Goal: Information Seeking & Learning: Find specific fact

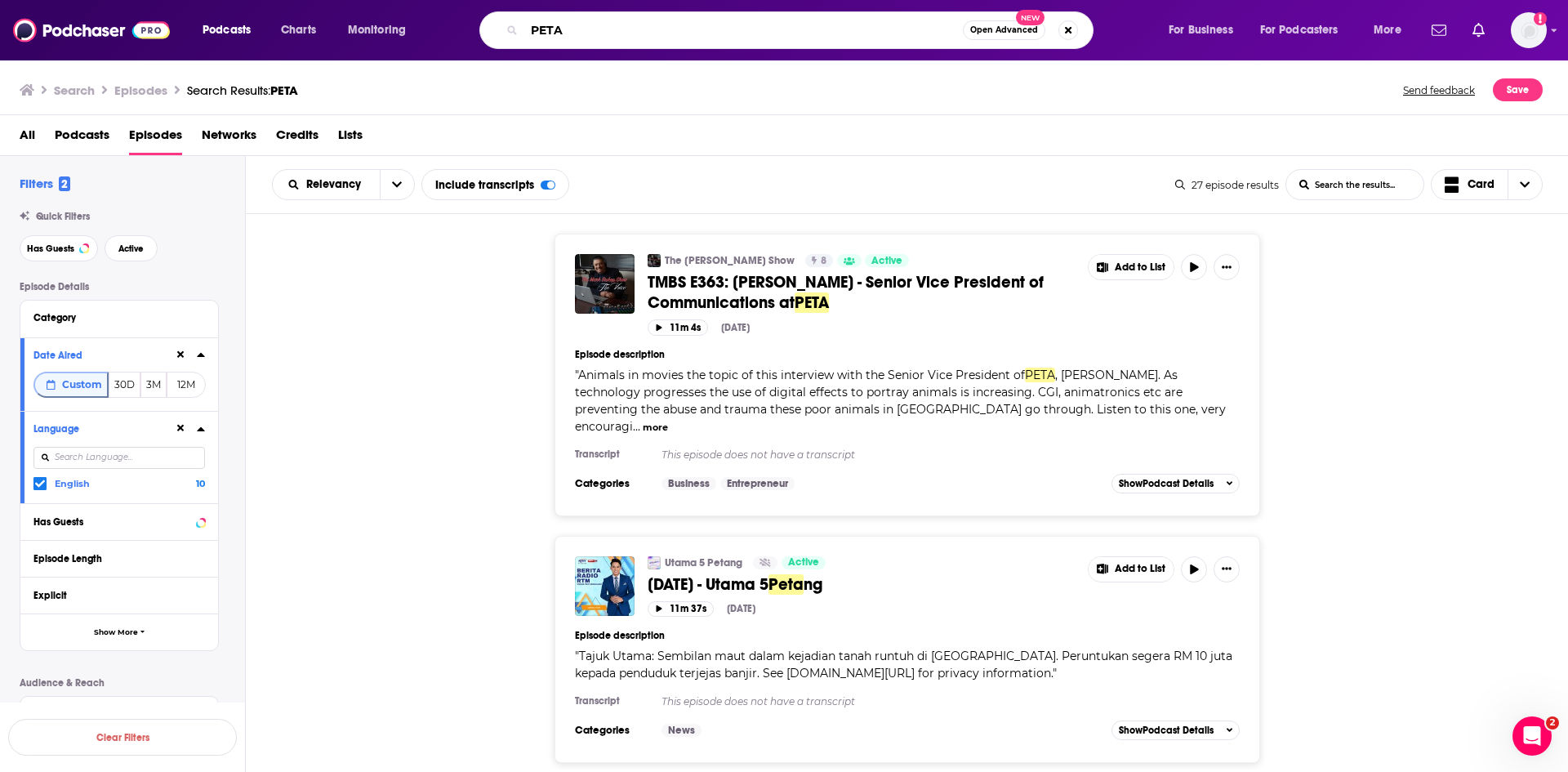
click at [608, 31] on input "PETA" at bounding box center [744, 30] width 439 height 26
click at [742, 296] on span "TMBS E363: [PERSON_NAME] - Senior Vice President of Communications at" at bounding box center [845, 292] width 396 height 41
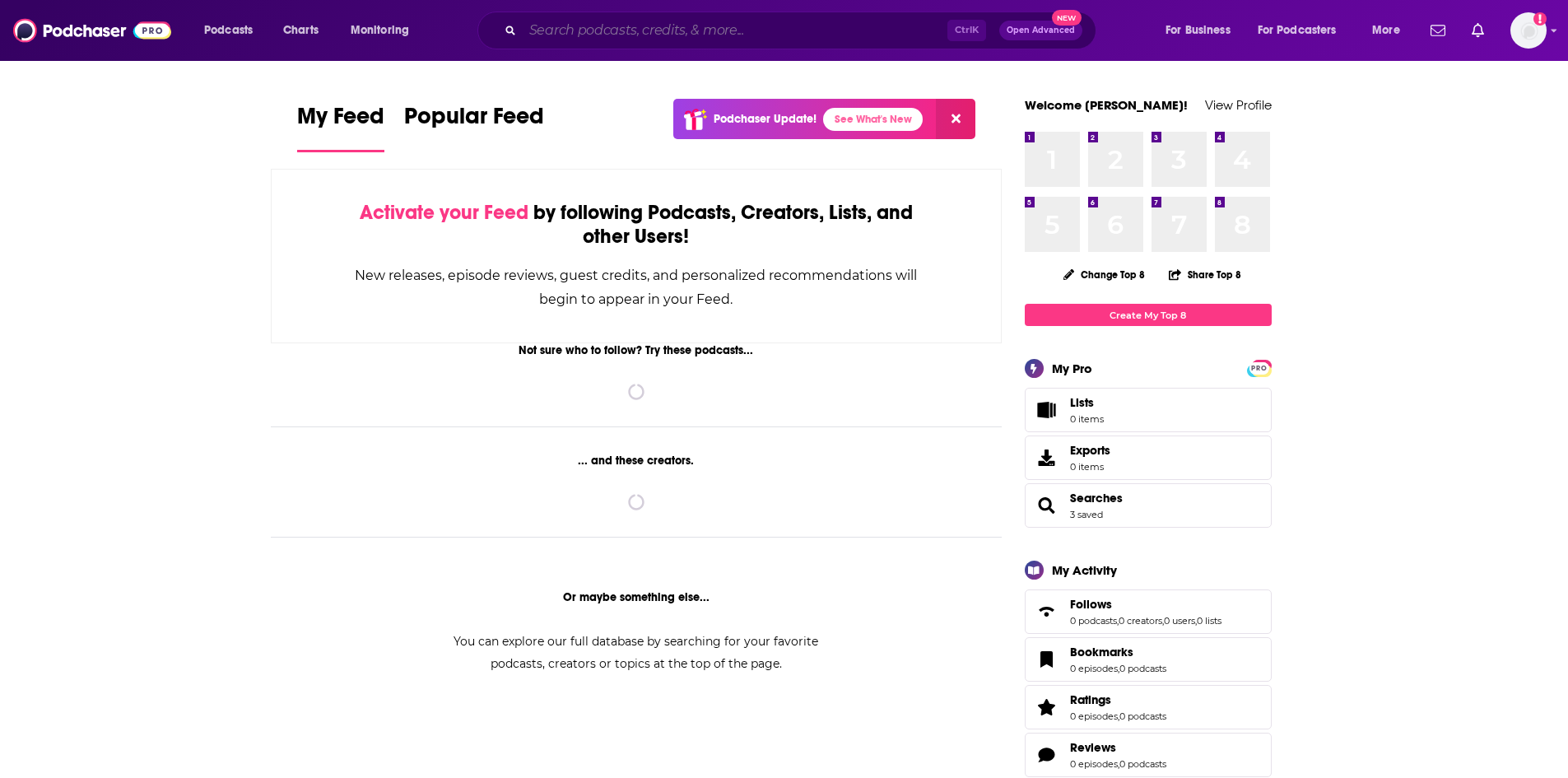
click at [648, 38] on input "Search podcasts, credits, & more..." at bounding box center [735, 30] width 425 height 27
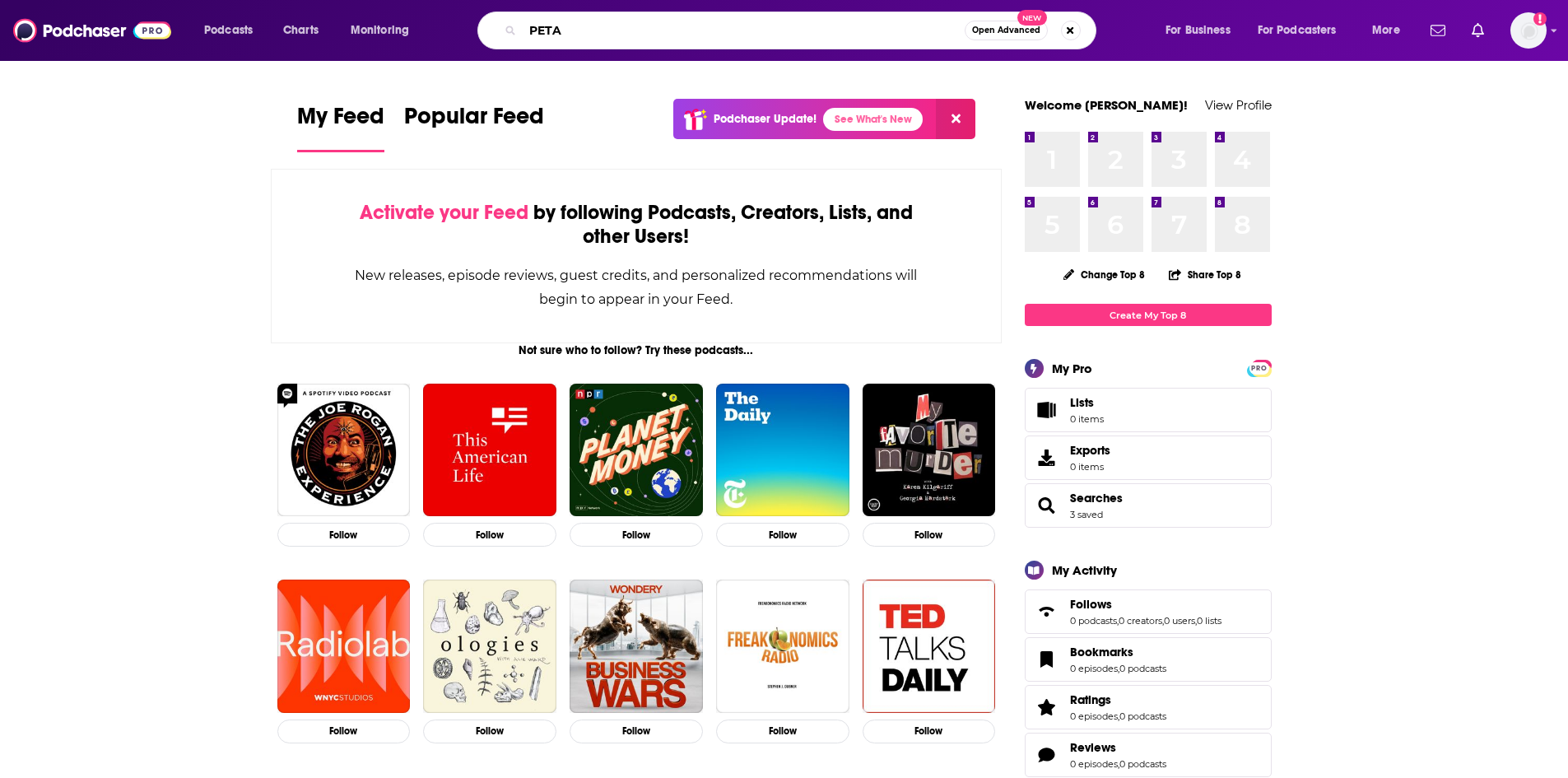
type input "PETA"
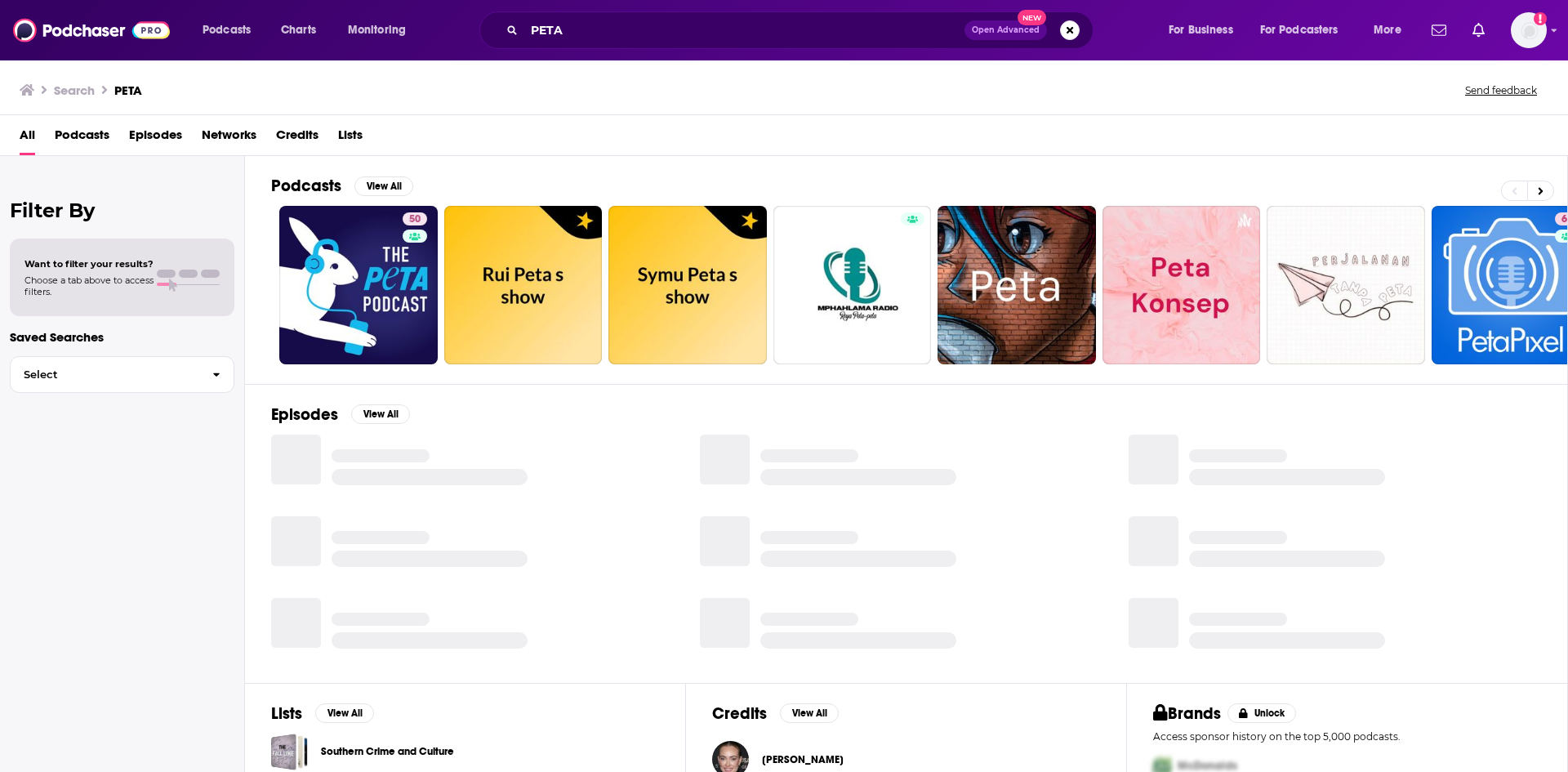
click at [153, 132] on span "Episodes" at bounding box center [155, 139] width 53 height 34
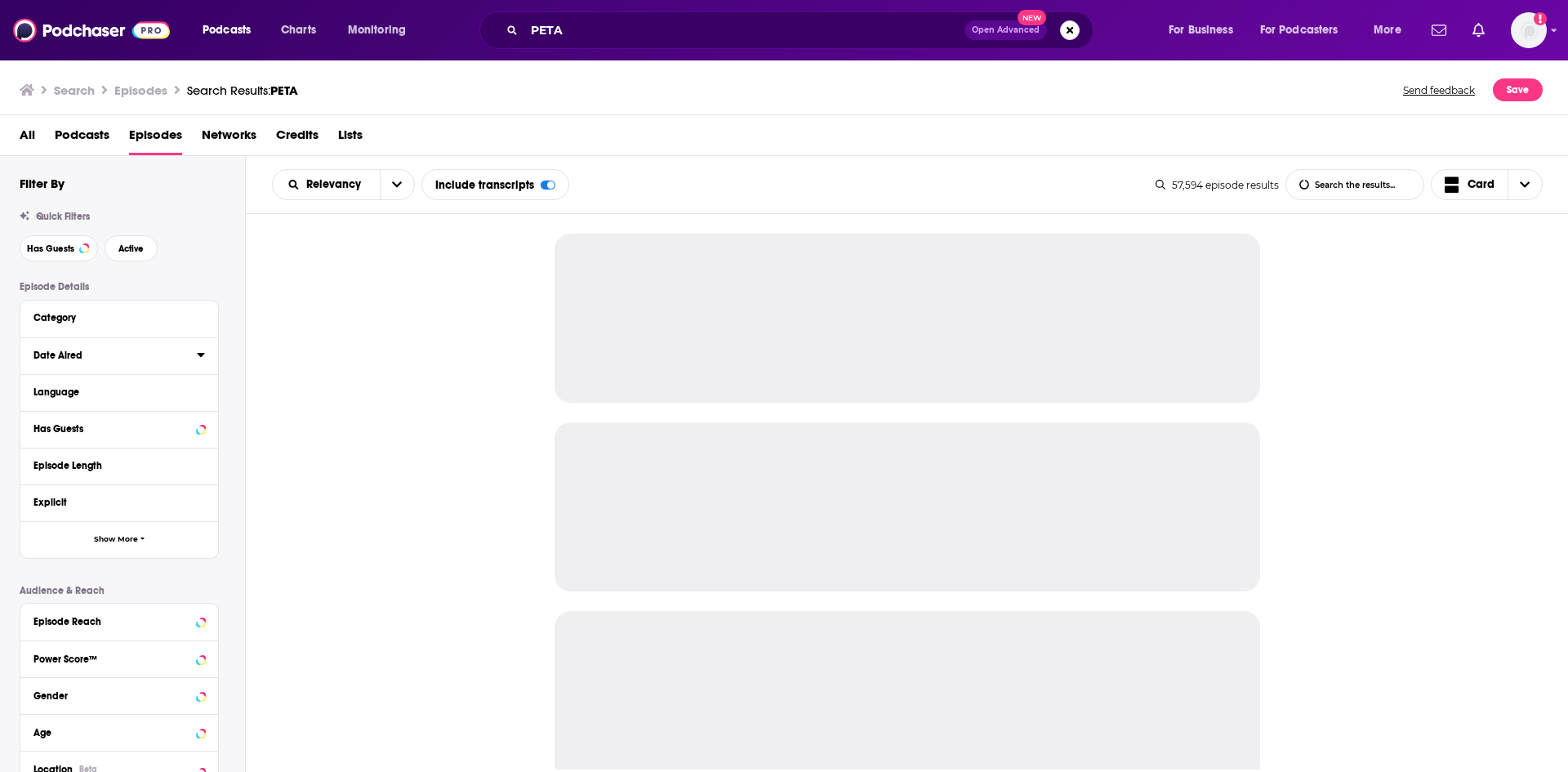
click at [201, 359] on icon at bounding box center [201, 354] width 8 height 13
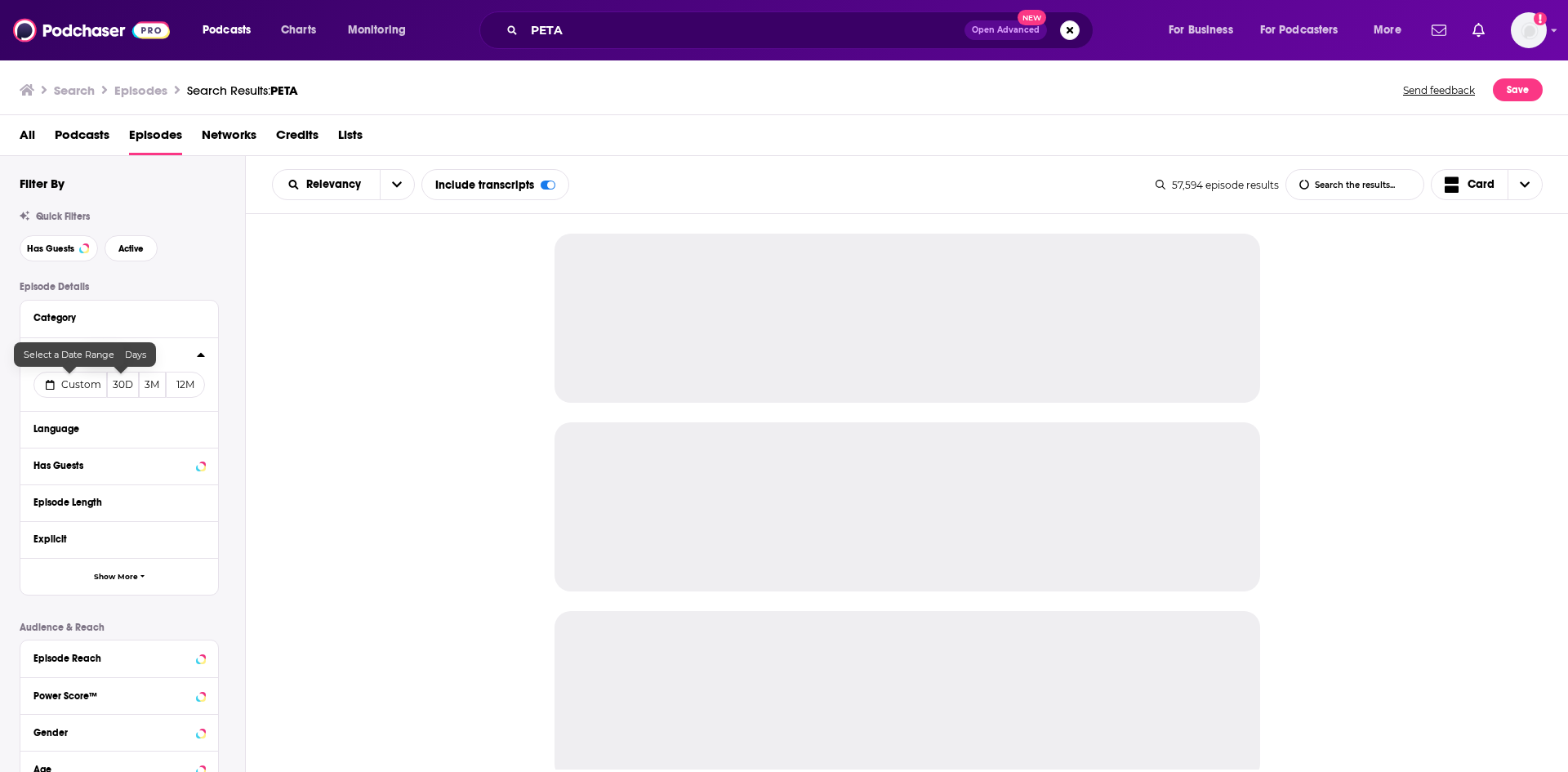
click at [63, 390] on span "Custom" at bounding box center [80, 384] width 40 height 12
select select "8"
select select "2025"
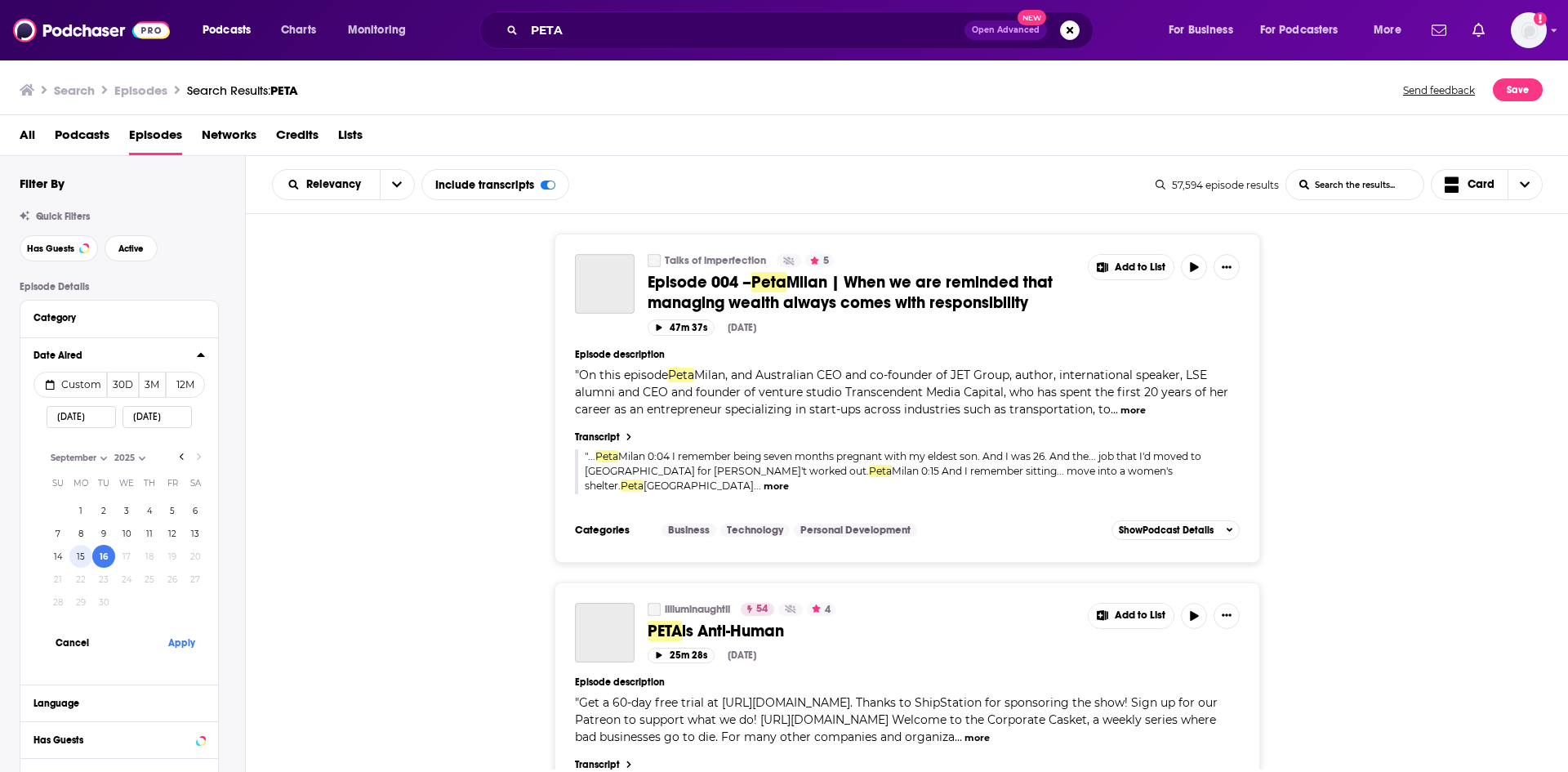
click at [80, 550] on button "15" at bounding box center [81, 556] width 23 height 23
type input "09/15/2025"
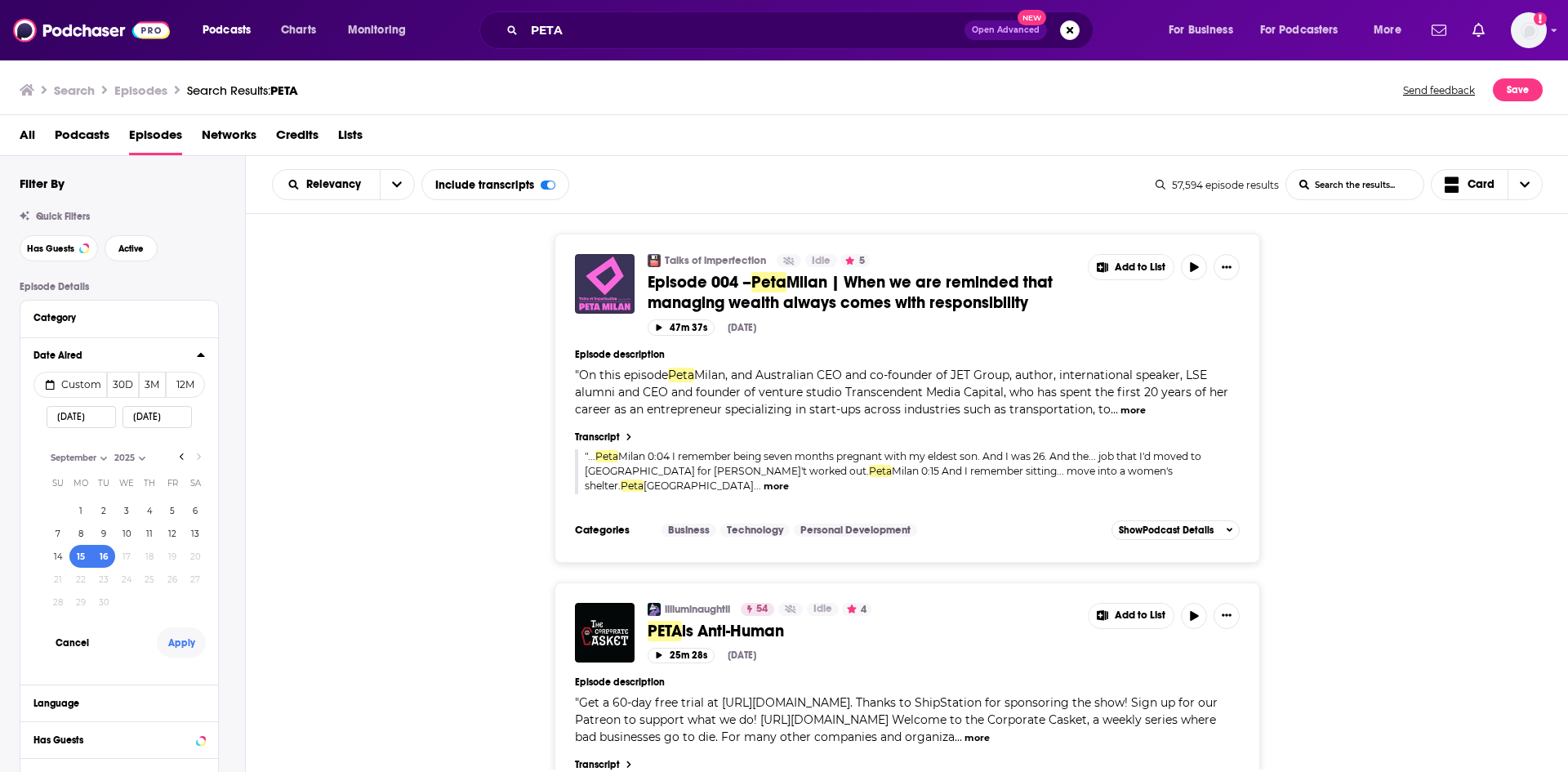
click at [180, 640] on button "Apply" at bounding box center [181, 642] width 49 height 30
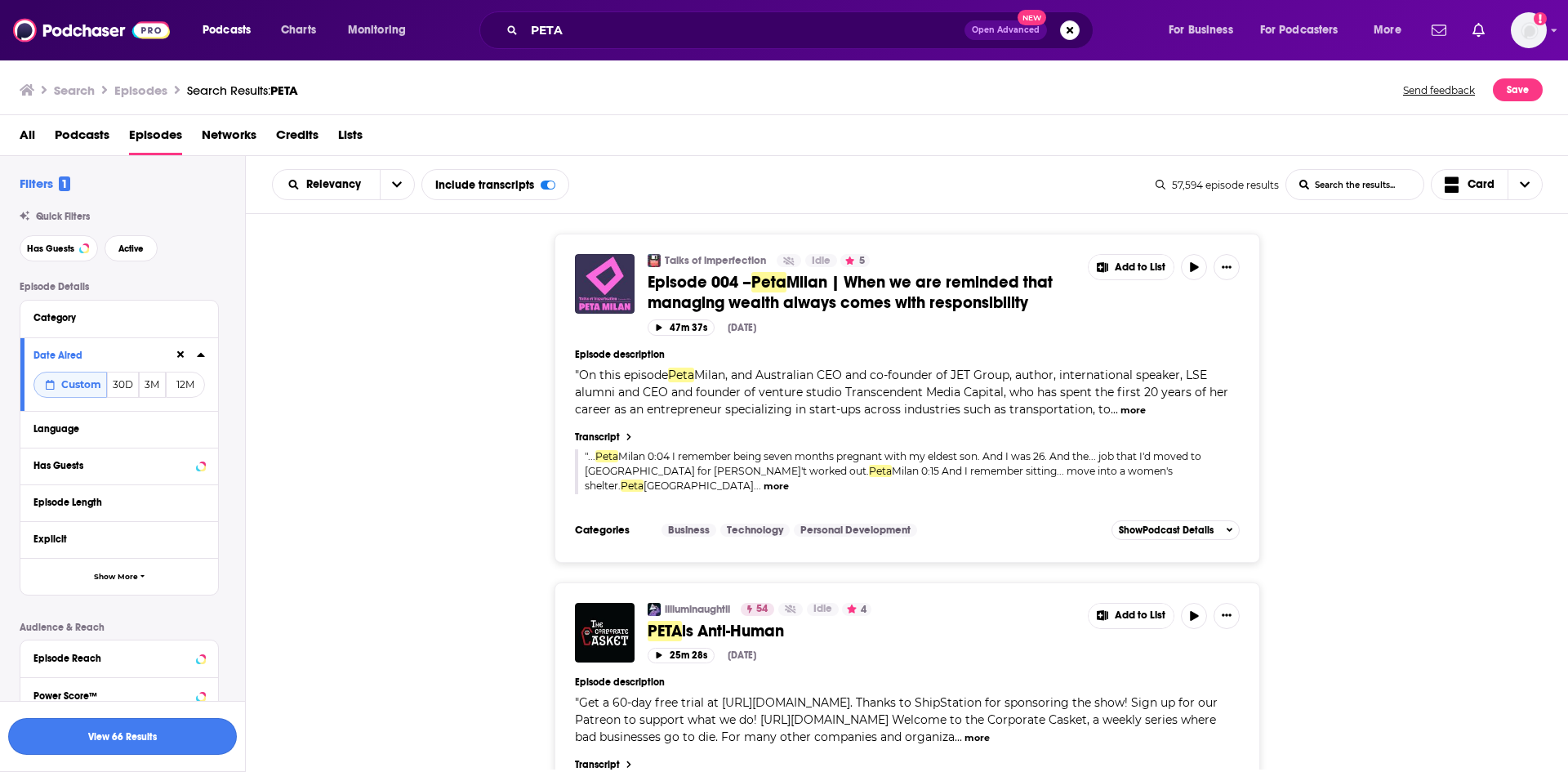
click at [202, 745] on button "View 66 Results" at bounding box center [122, 737] width 229 height 37
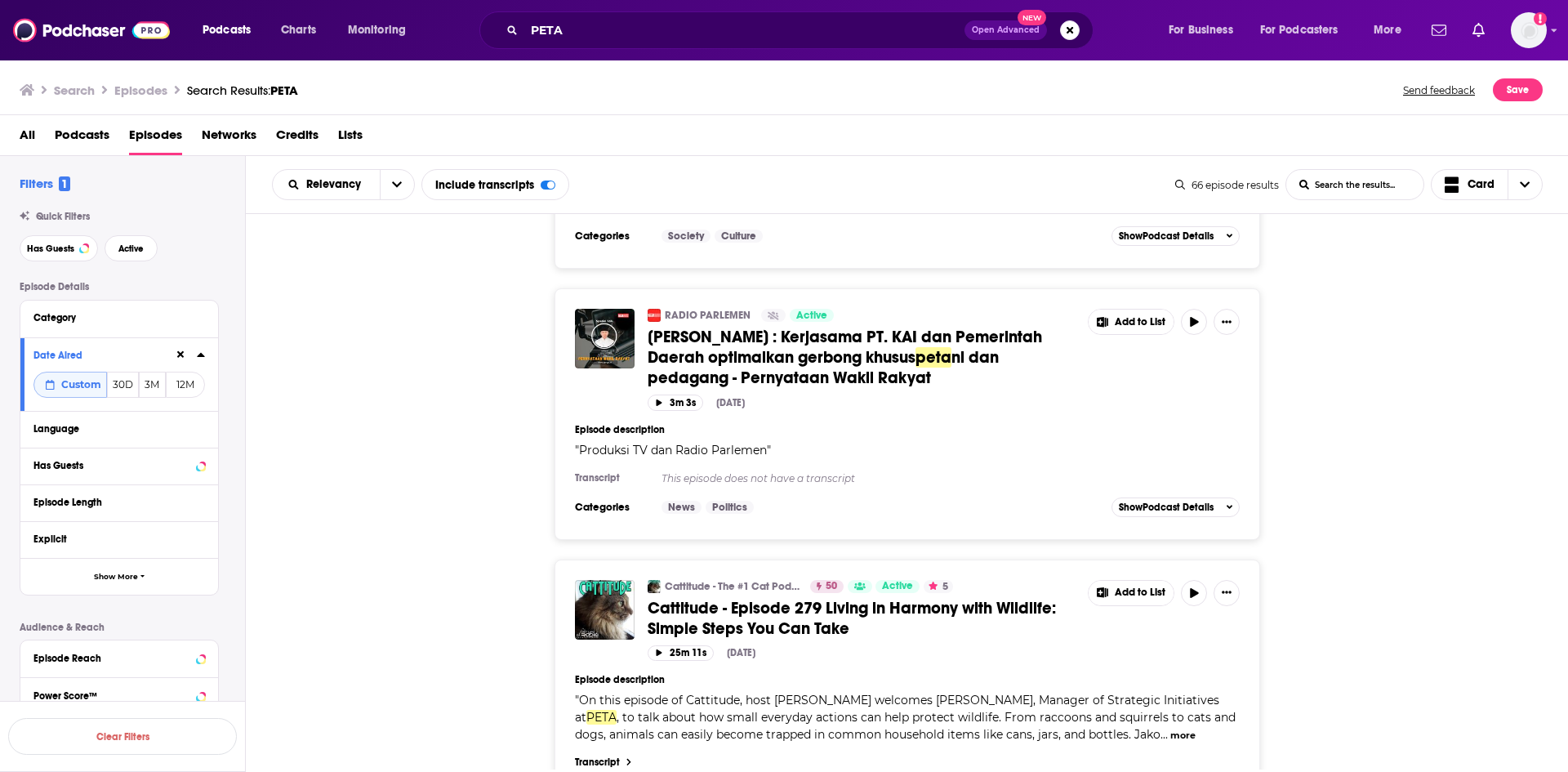
scroll to position [2940, 0]
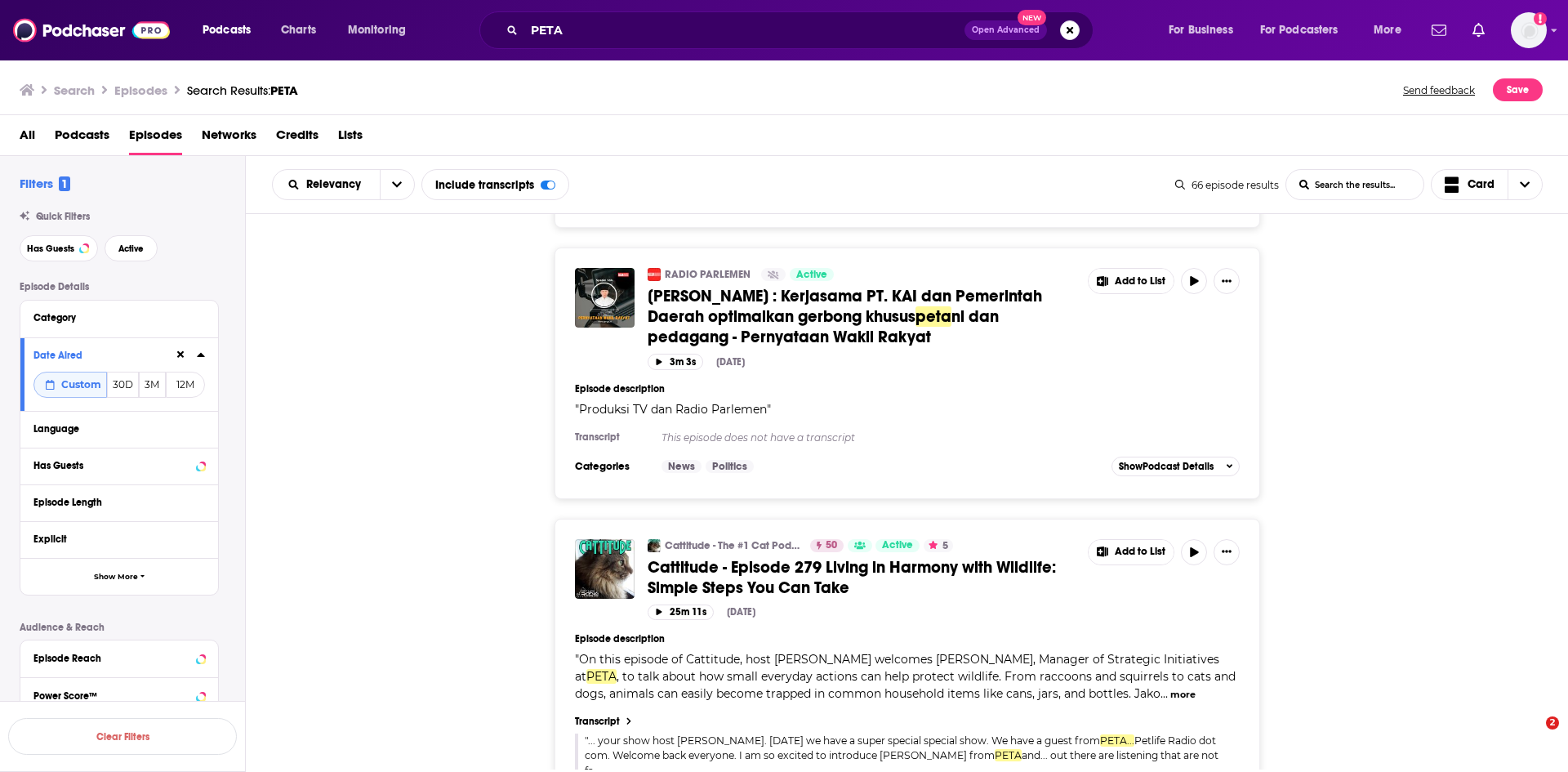
click at [730, 557] on span "Cattitude - Episode 279 Living in Harmony with Wildlife: Simple Steps You Can T…" at bounding box center [852, 578] width 408 height 41
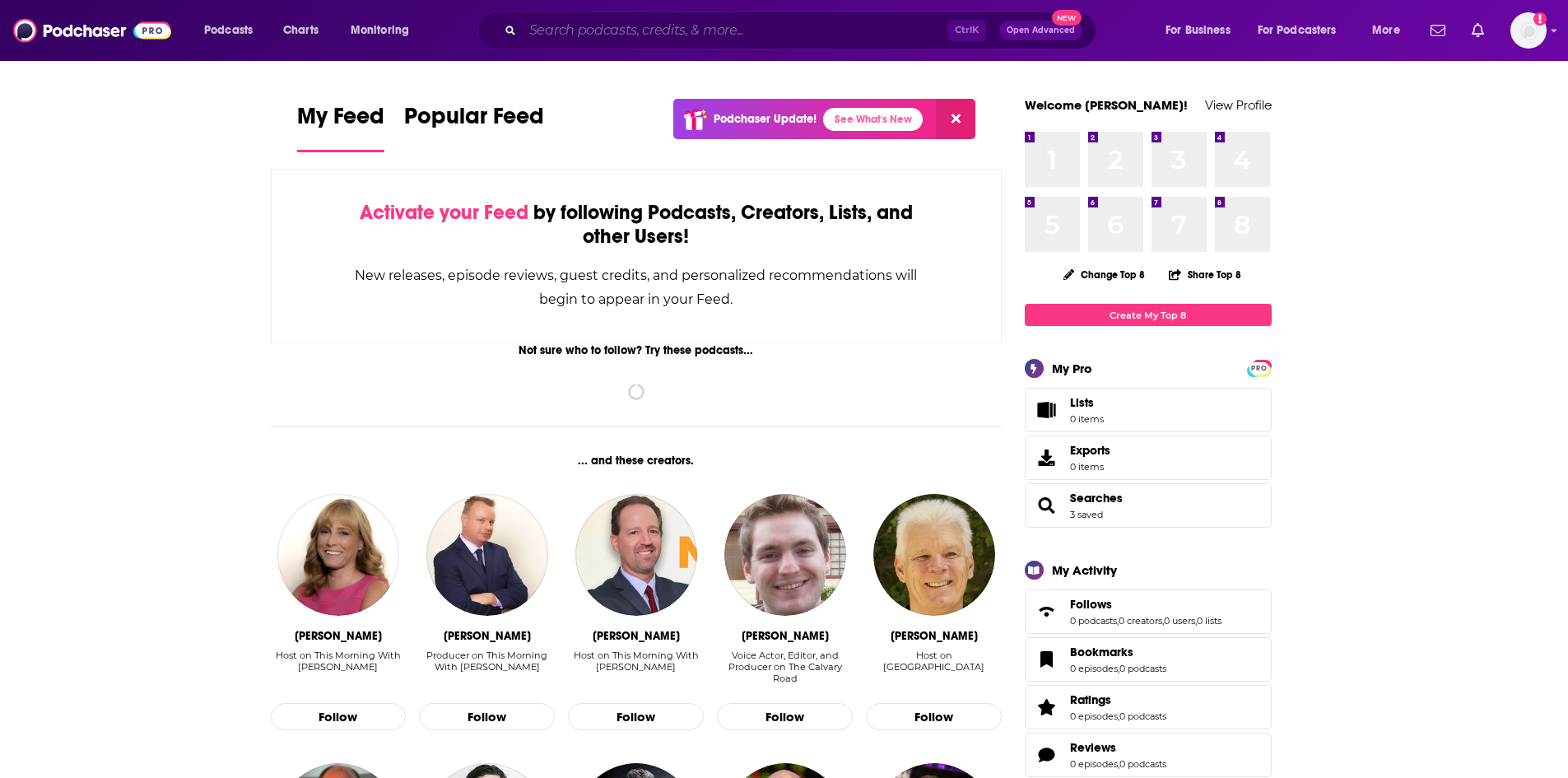
click at [700, 36] on input "Search podcasts, credits, & more..." at bounding box center [735, 30] width 425 height 27
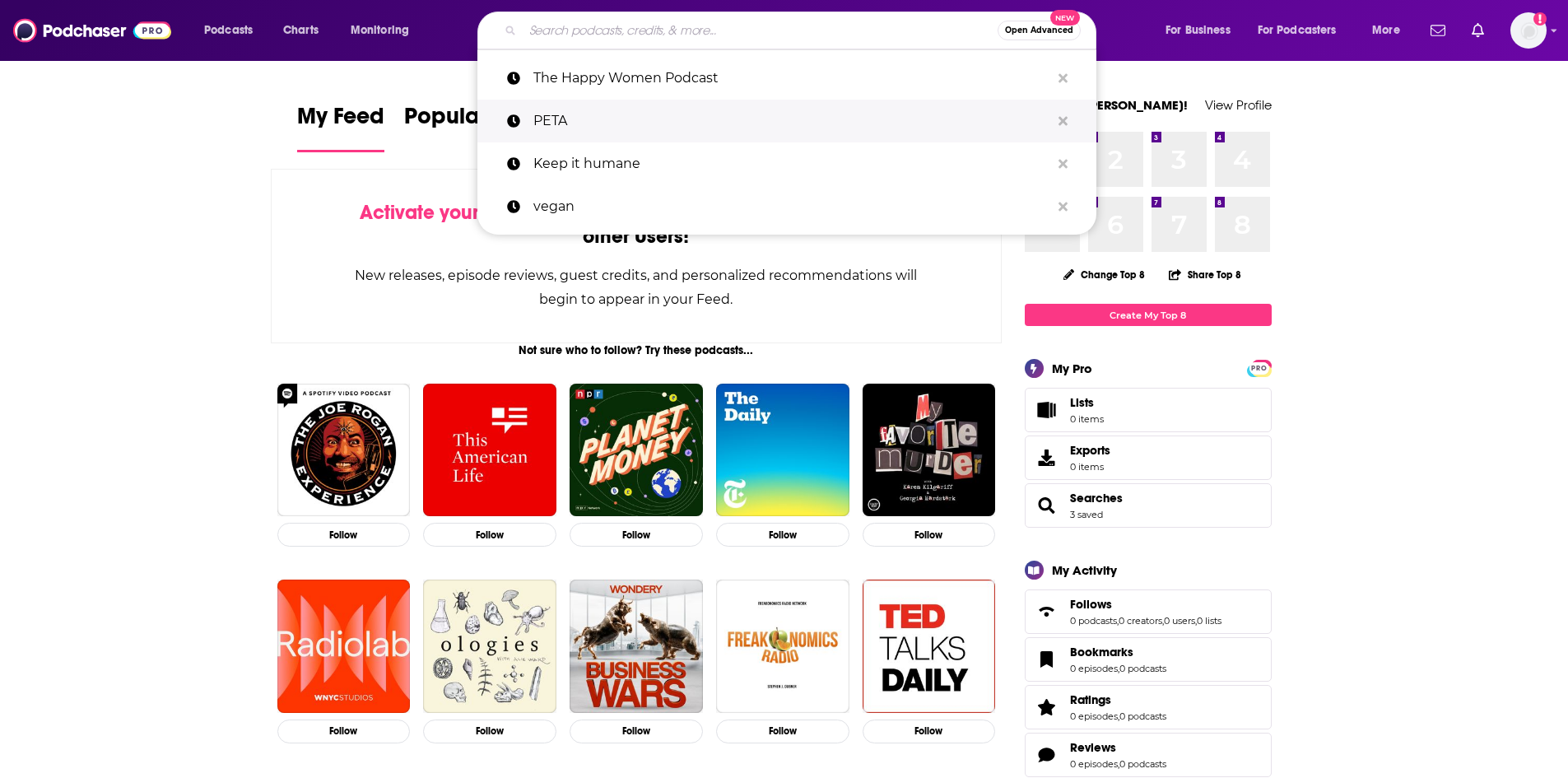
click at [671, 112] on p "PETA" at bounding box center [792, 121] width 517 height 43
type input "PETA"
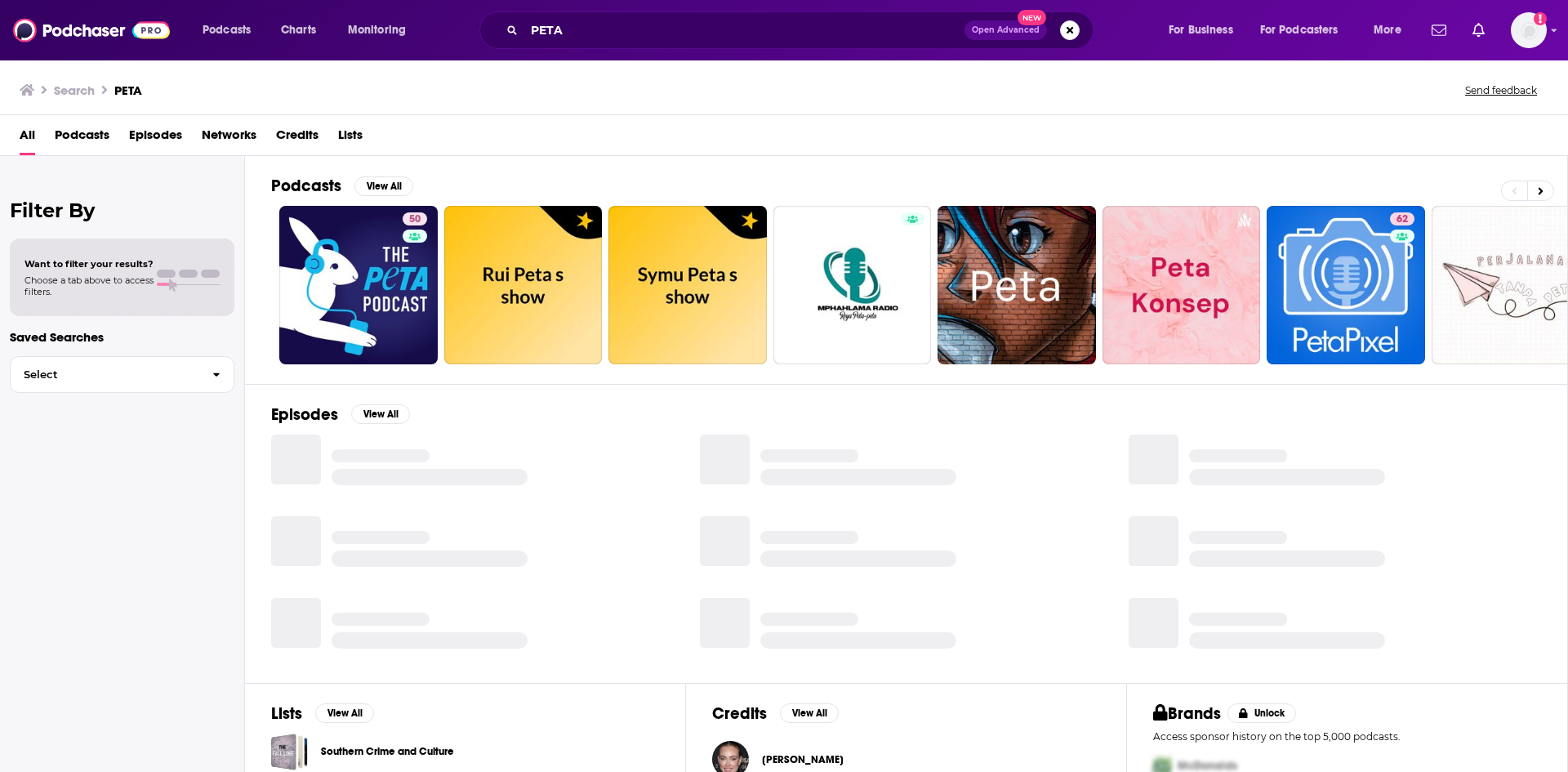
click at [141, 135] on span "Episodes" at bounding box center [155, 139] width 53 height 34
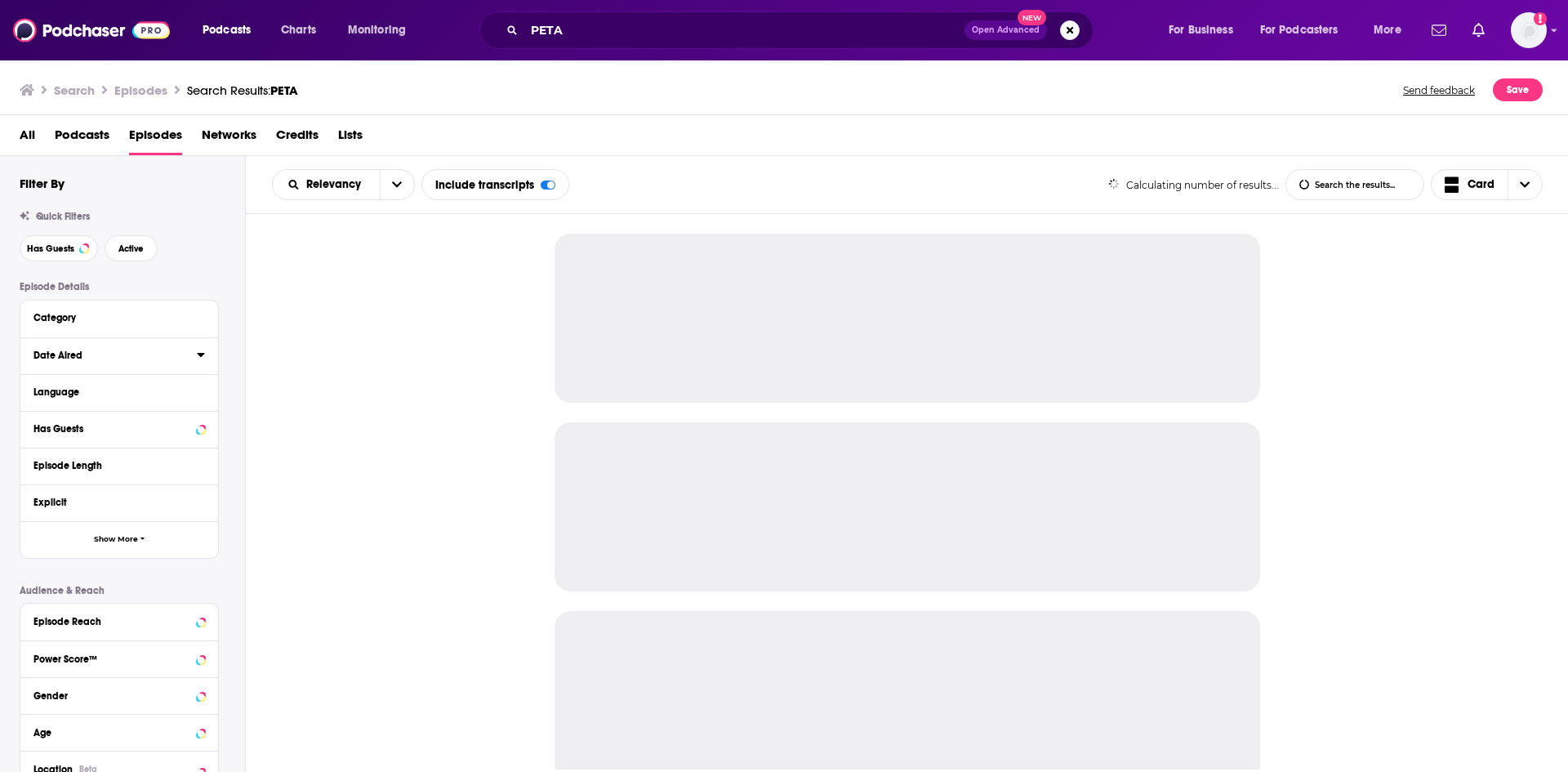
click at [200, 358] on icon at bounding box center [201, 354] width 8 height 13
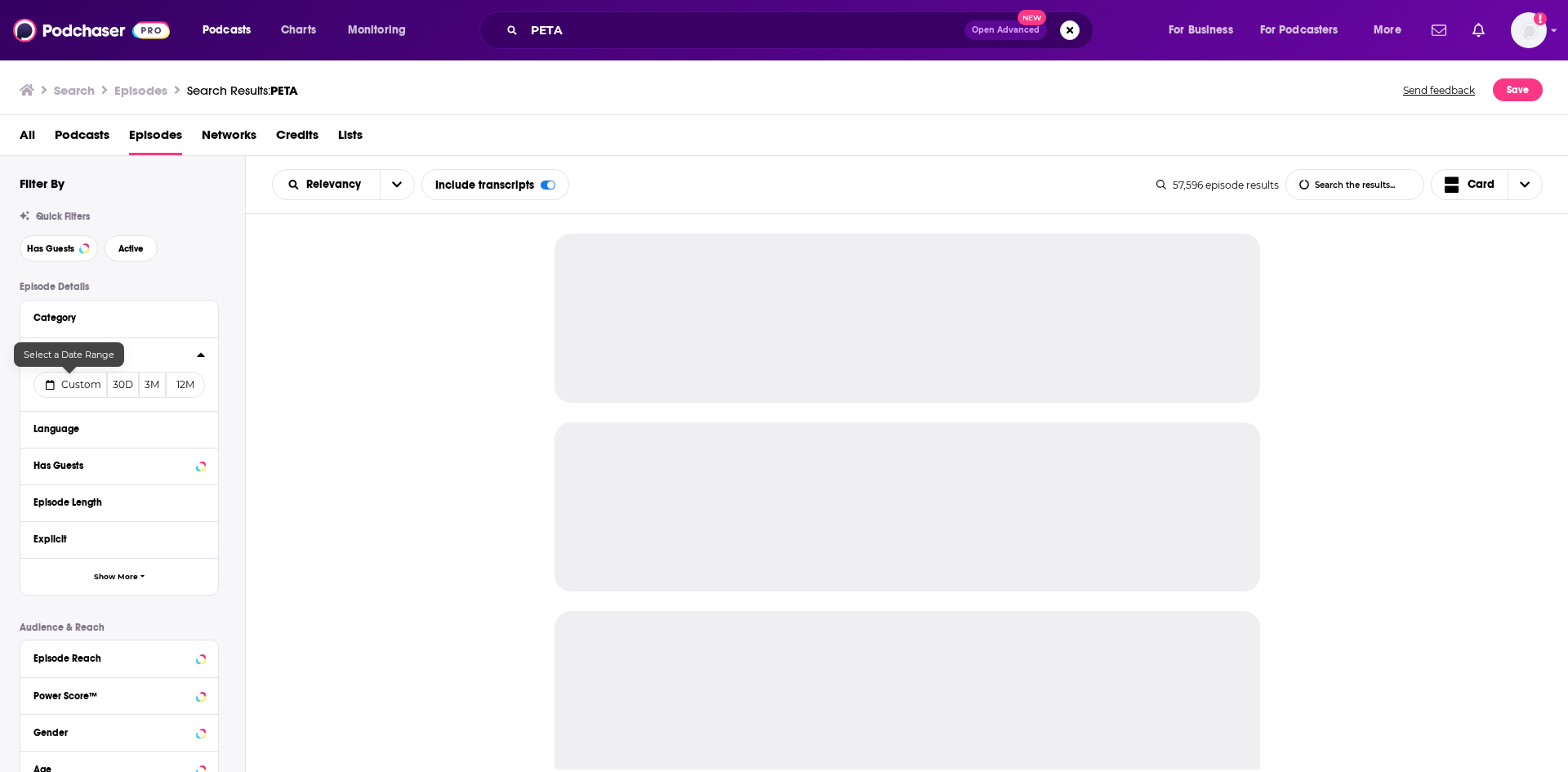
click at [72, 389] on span "Custom" at bounding box center [80, 384] width 40 height 12
select select "8"
select select "2025"
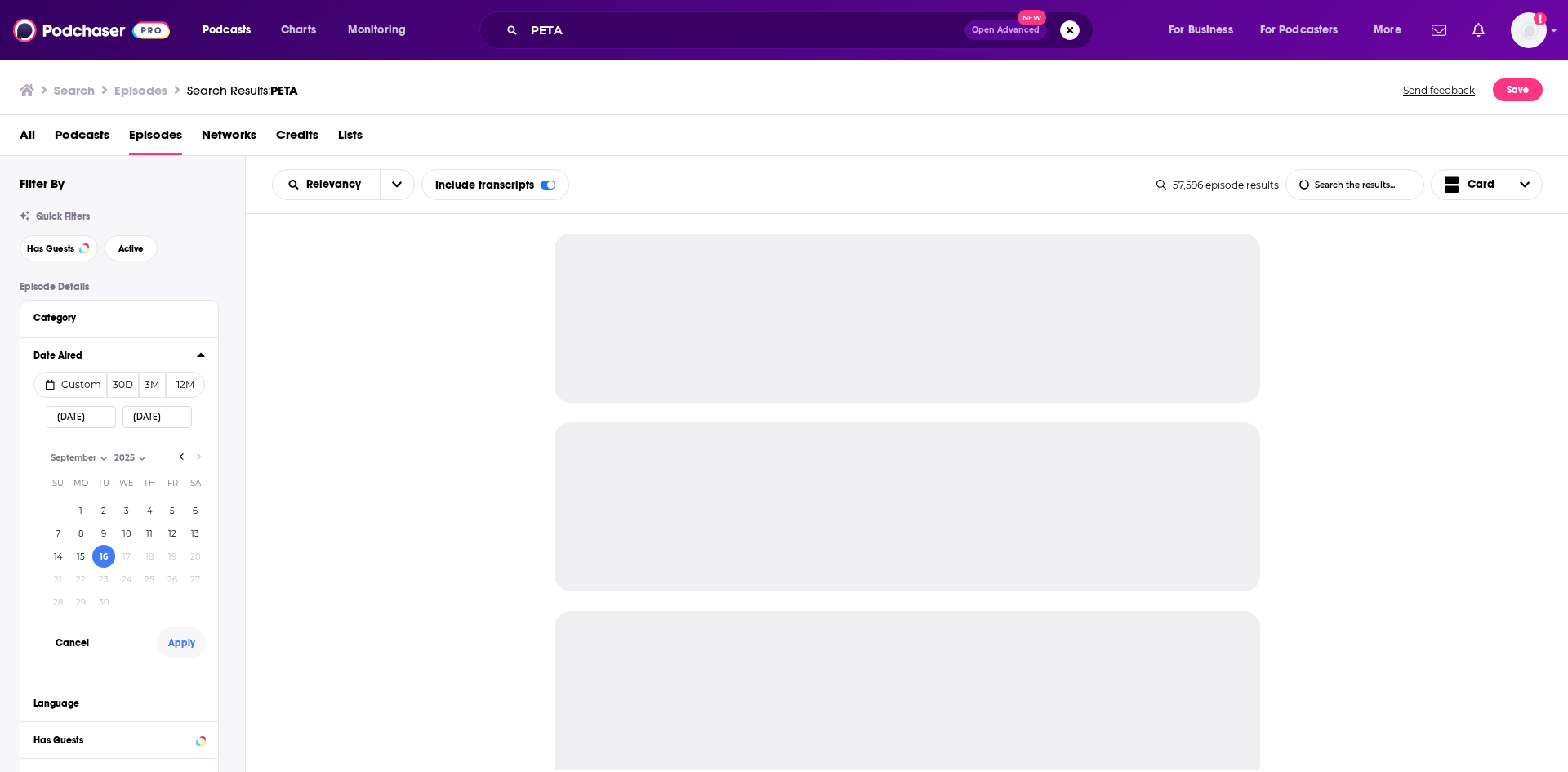
click at [168, 644] on button "Apply" at bounding box center [181, 642] width 49 height 30
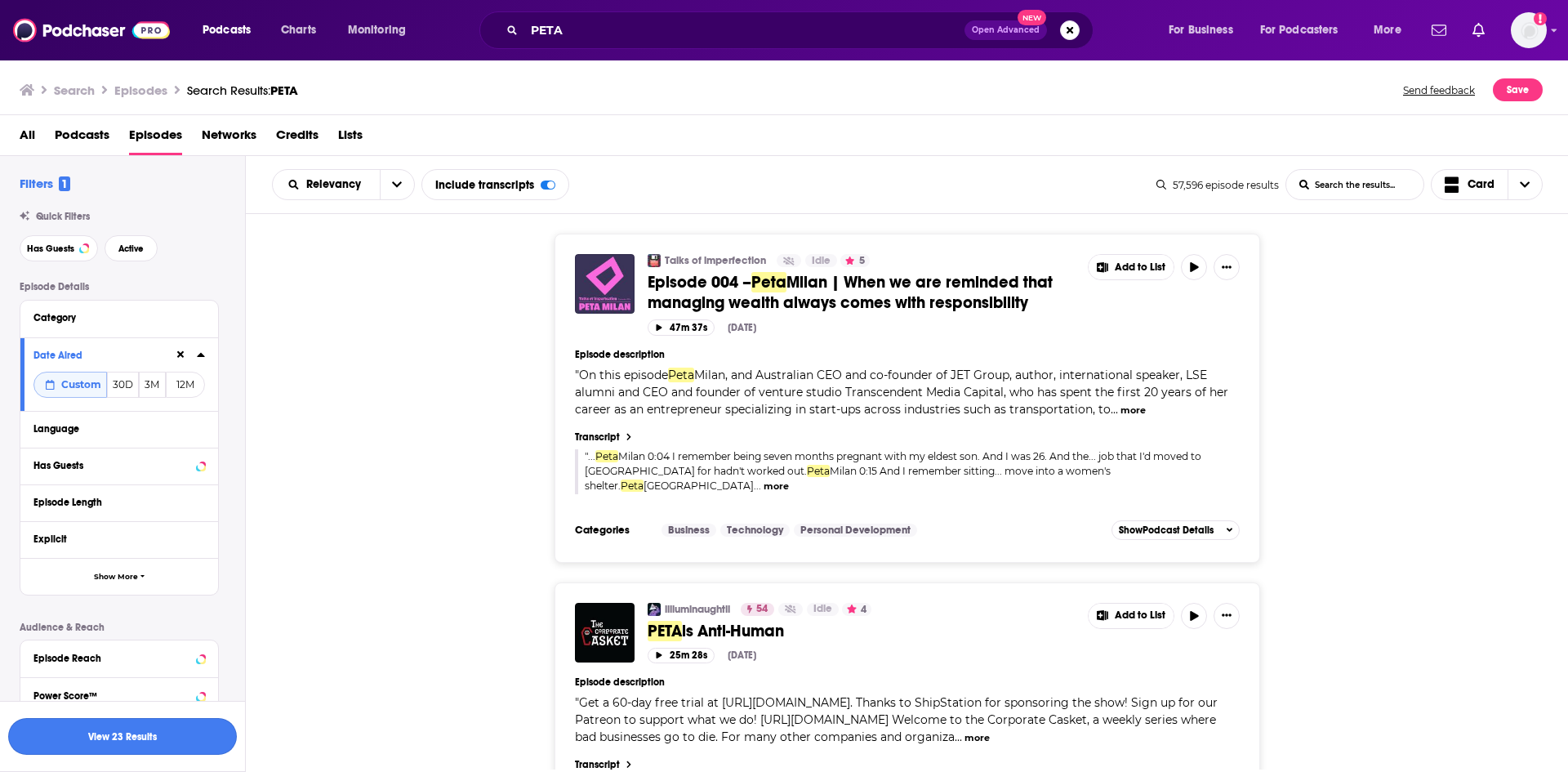
click at [170, 738] on button "View 23 Results" at bounding box center [122, 737] width 229 height 37
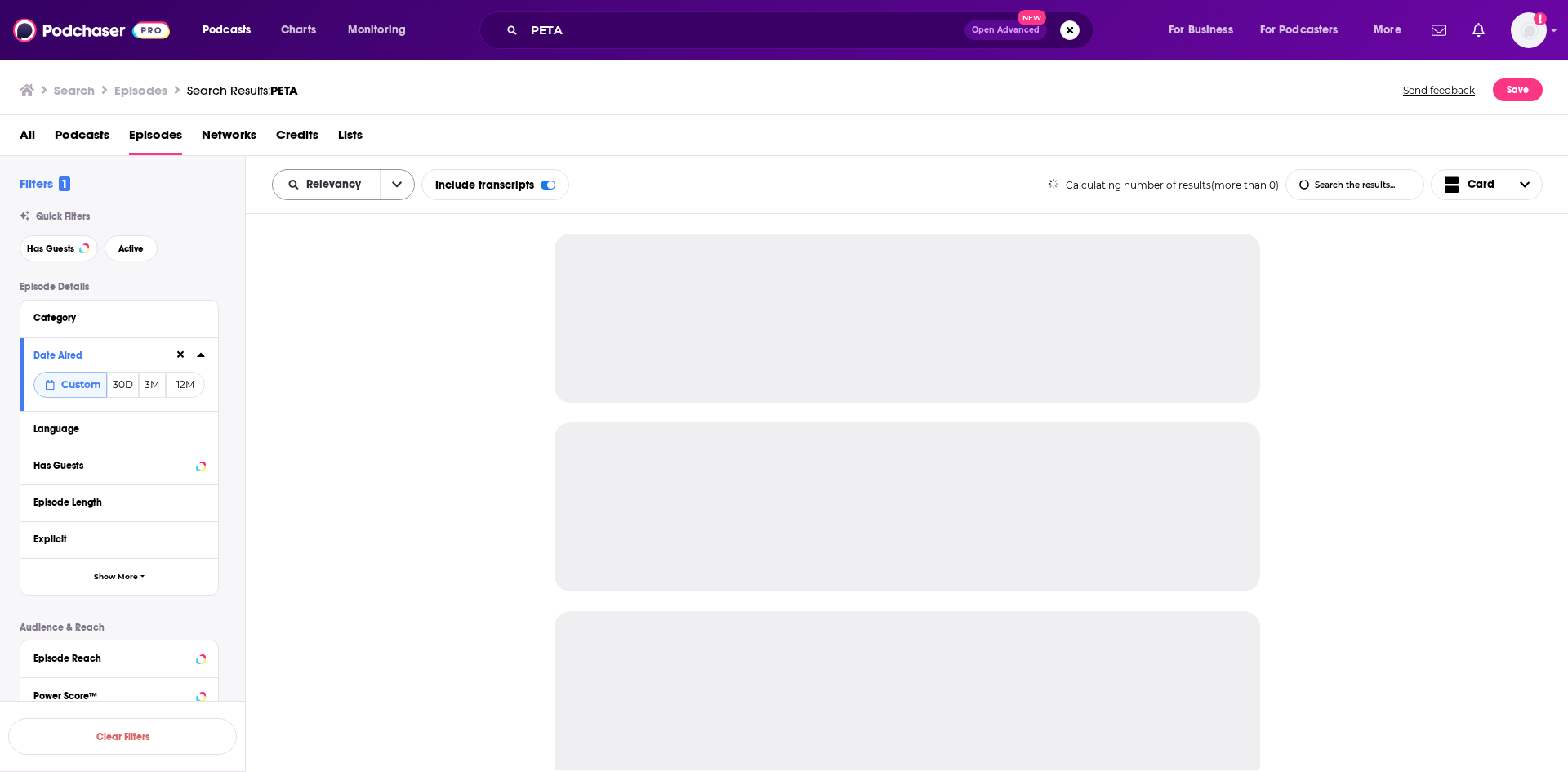
click at [397, 188] on icon "open menu" at bounding box center [397, 185] width 10 height 11
click at [365, 323] on span "Power Score" at bounding box center [353, 324] width 96 height 9
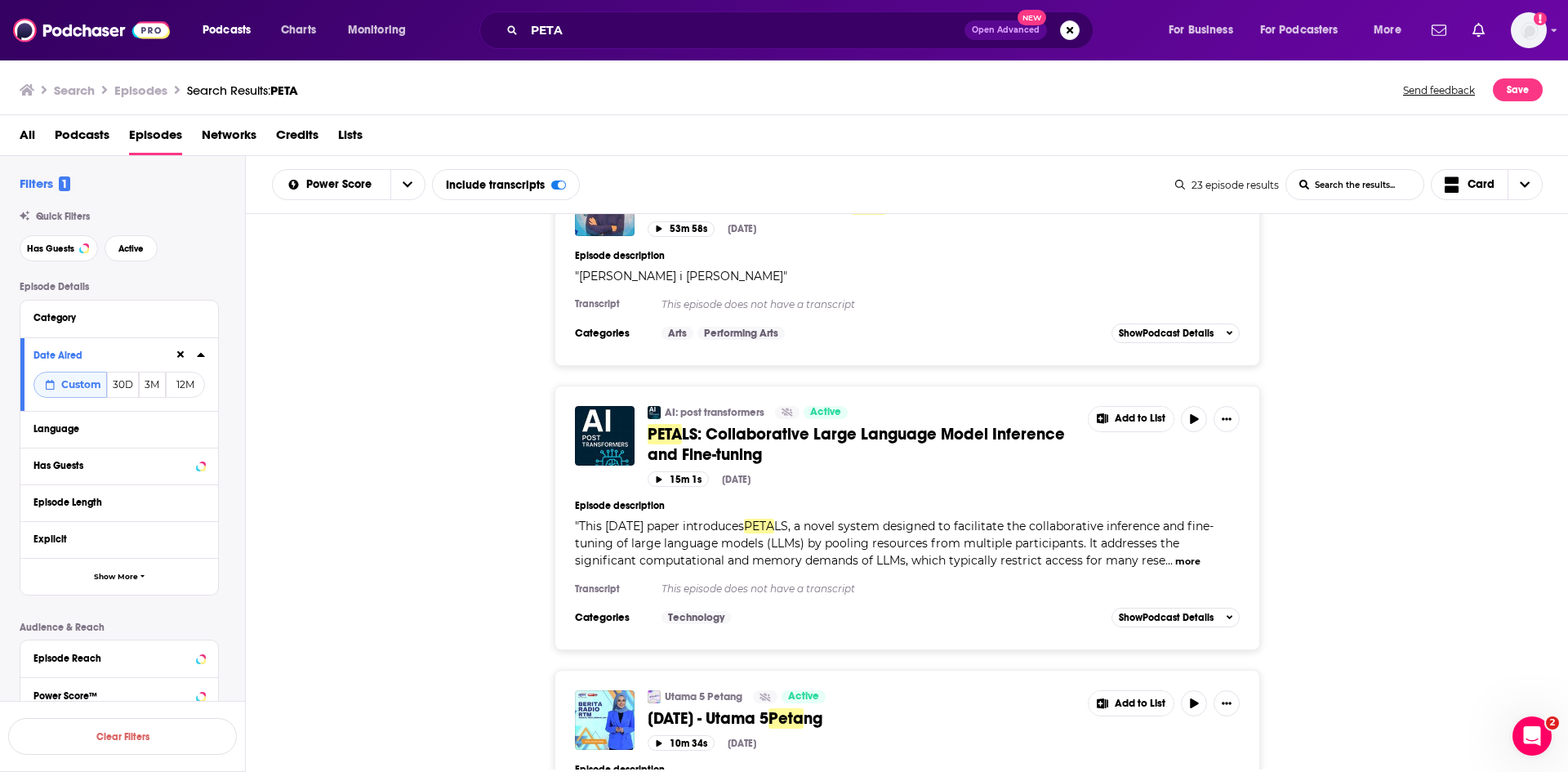
scroll to position [6081, 0]
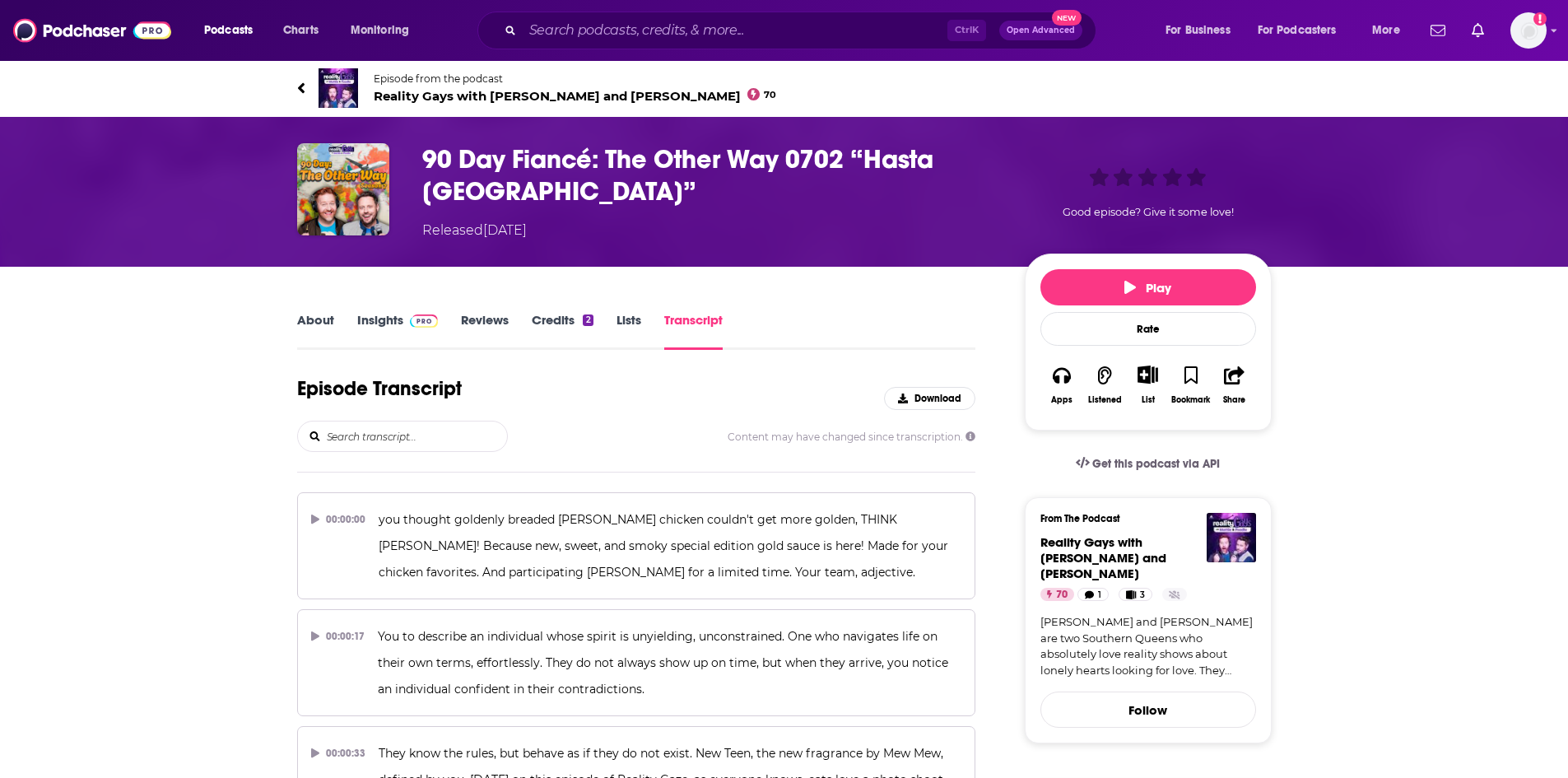
scroll to position [30839, 0]
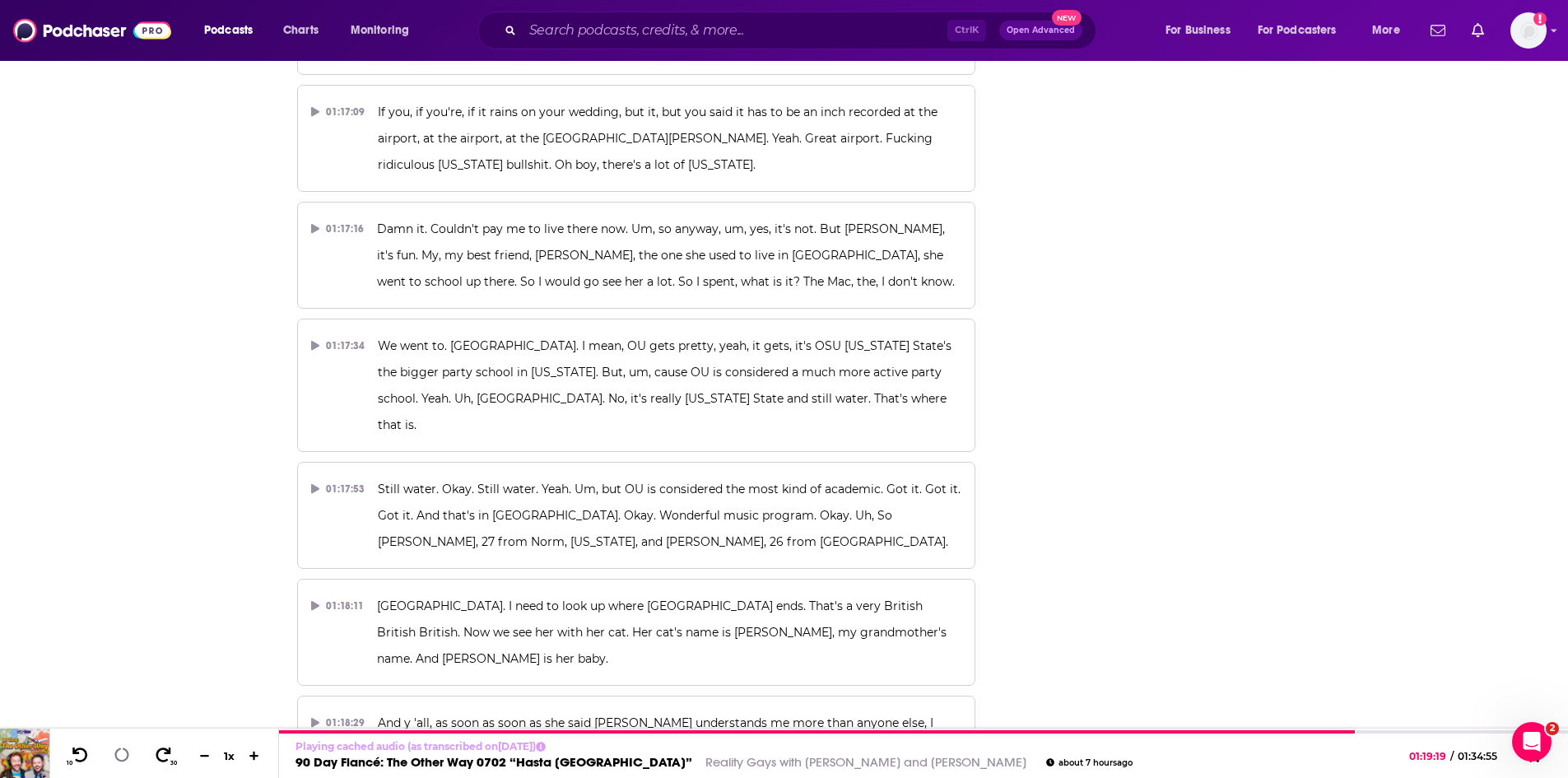
scroll to position [0, 0]
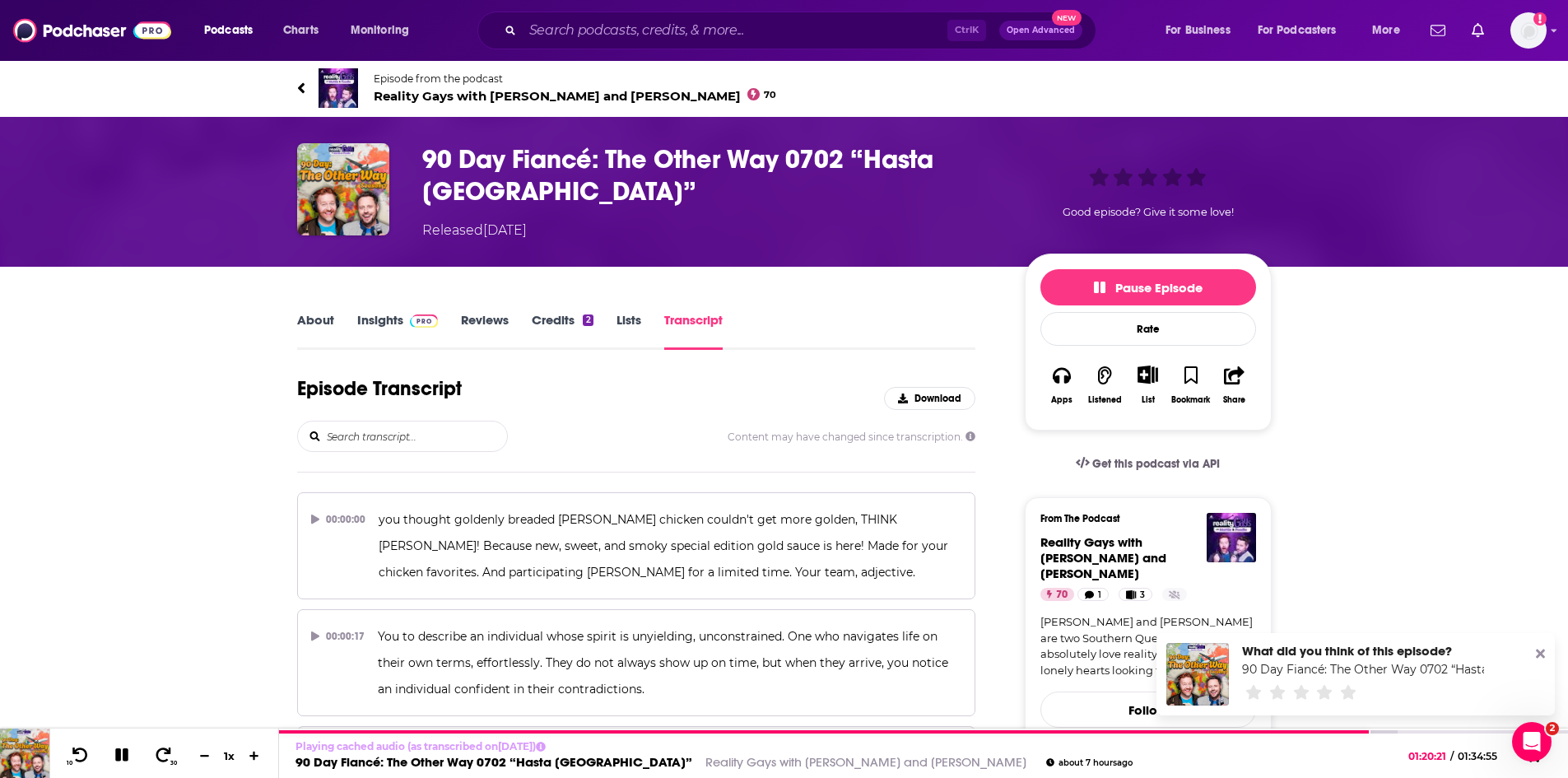
click at [432, 93] on span "Reality Gays with [PERSON_NAME] and [PERSON_NAME] 70" at bounding box center [575, 96] width 403 height 16
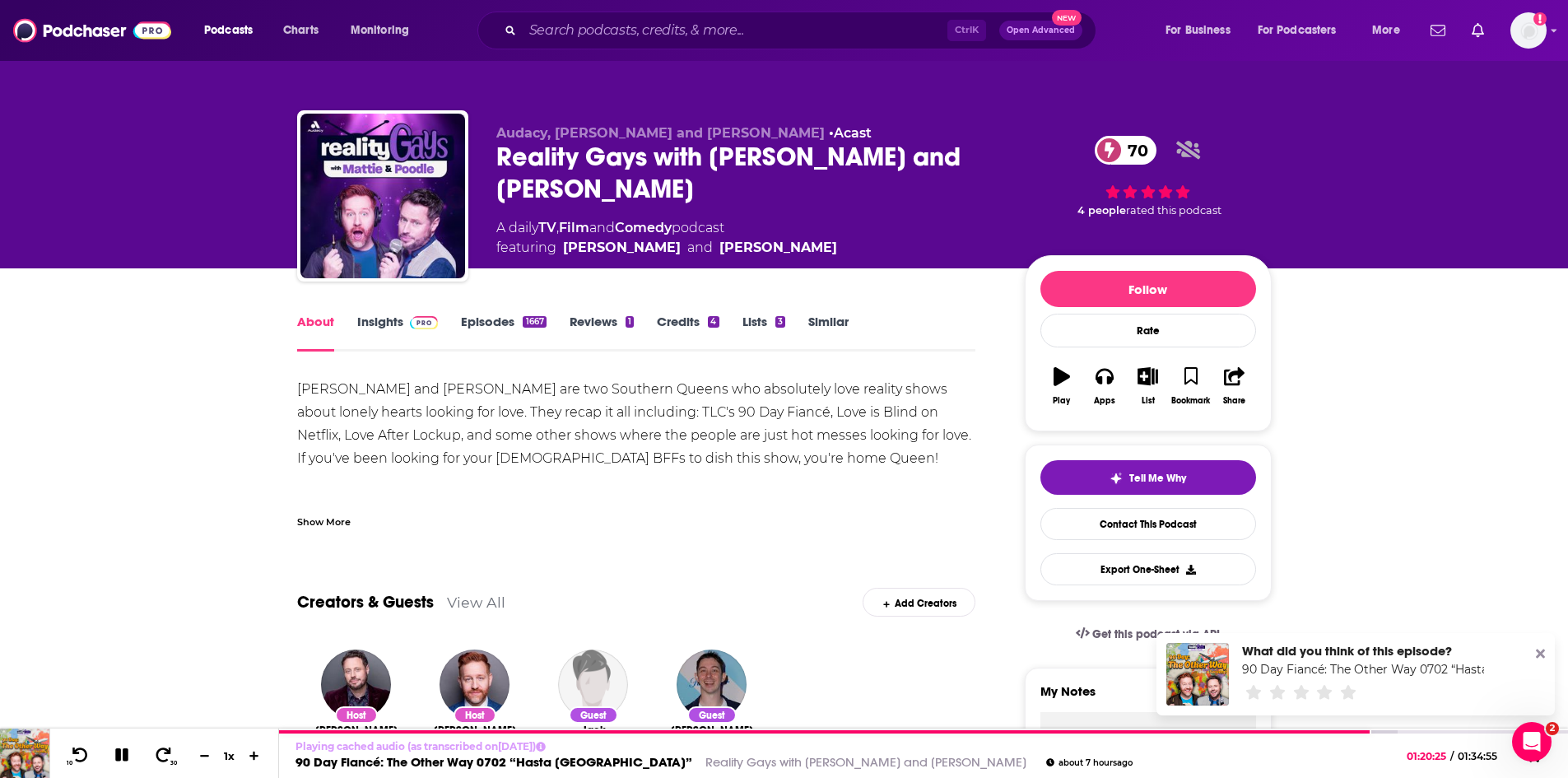
click at [372, 316] on link "Insights" at bounding box center [398, 332] width 82 height 38
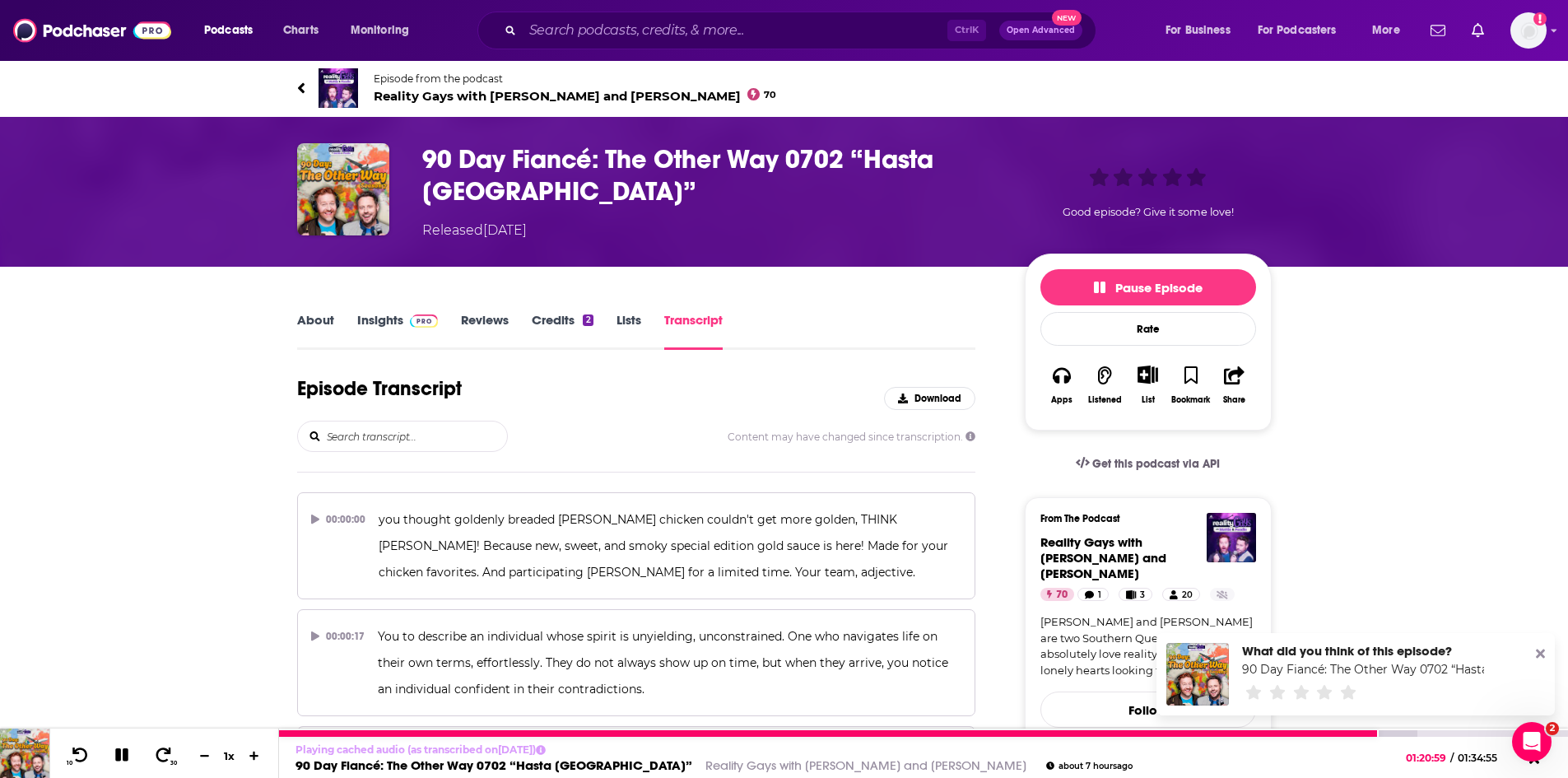
click at [119, 755] on icon at bounding box center [122, 755] width 18 height 18
